Goal: Navigation & Orientation: Understand site structure

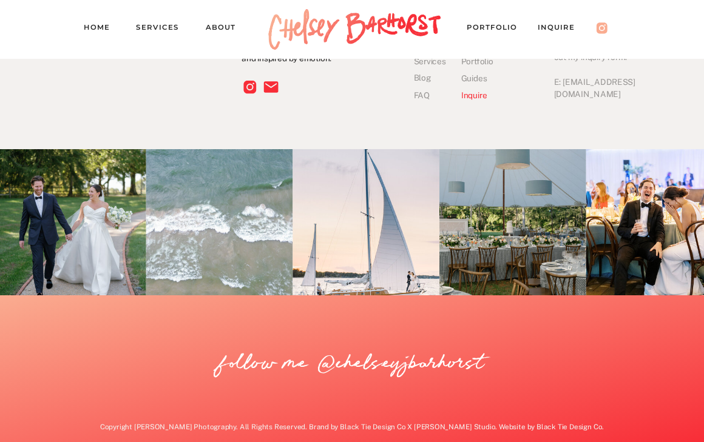
scroll to position [3767, 0]
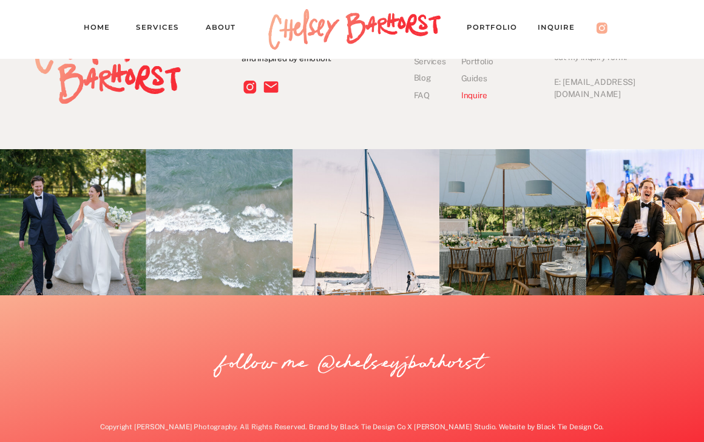
click at [92, 26] on nav "Home" at bounding box center [101, 29] width 35 height 16
click at [98, 27] on nav "Home" at bounding box center [101, 29] width 35 height 16
click at [157, 30] on nav "Services" at bounding box center [162, 29] width 53 height 16
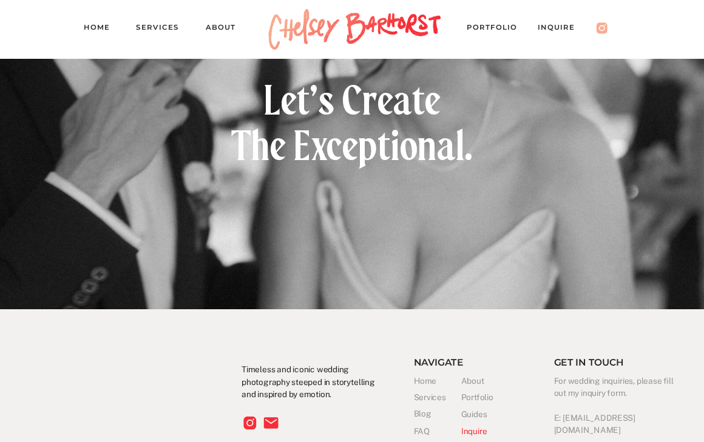
scroll to position [3093, 0]
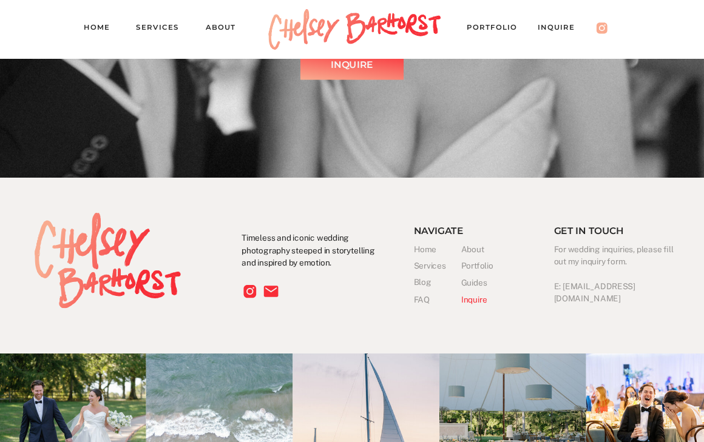
click at [513, 28] on nav "PORTFOLIO" at bounding box center [497, 29] width 61 height 16
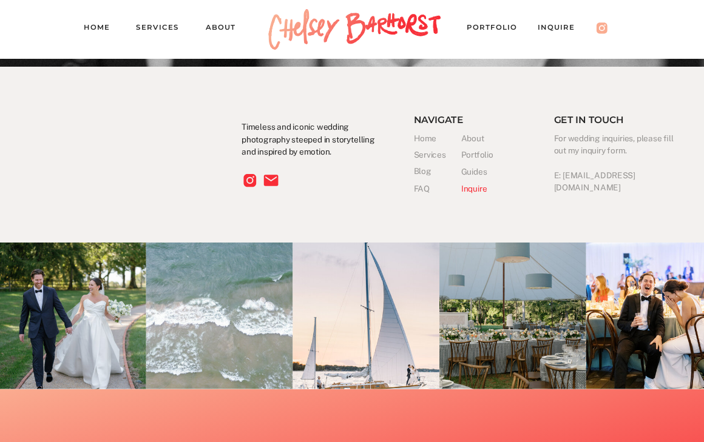
scroll to position [11065, 0]
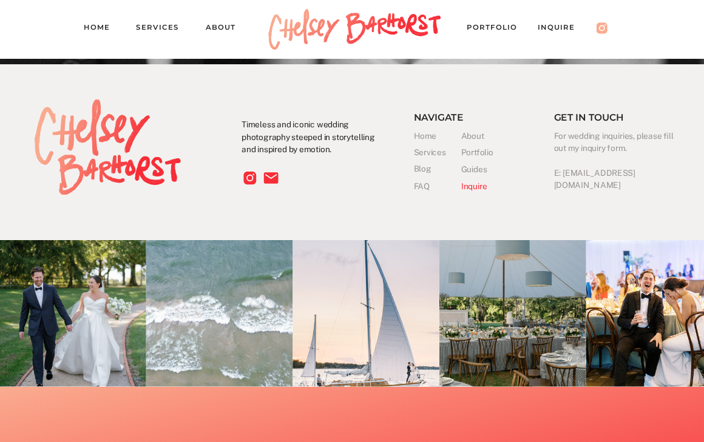
click at [421, 186] on h3 "FAQ" at bounding box center [426, 186] width 24 height 12
